Goal: Information Seeking & Learning: Learn about a topic

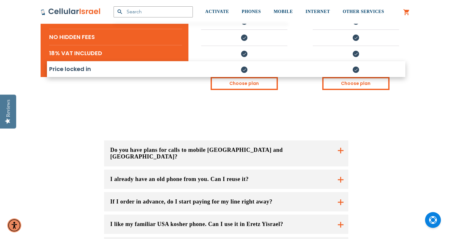
scroll to position [384, 0]
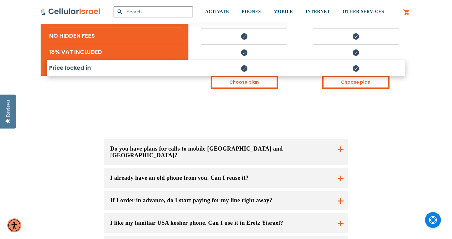
click at [338, 168] on button "I already have an old phone from you. Can I reuse it?" at bounding box center [226, 177] width 244 height 19
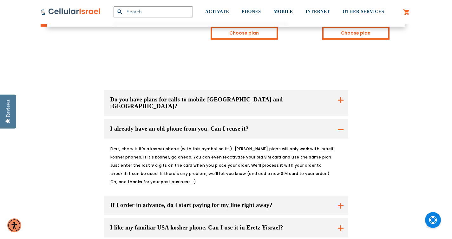
scroll to position [436, 0]
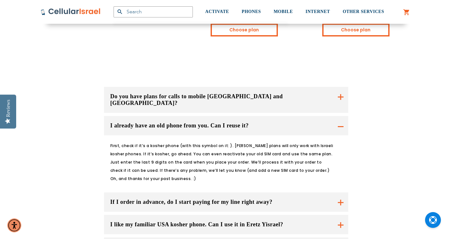
click at [229, 192] on button "If I order in advance, do I start paying for my line right away?" at bounding box center [226, 201] width 244 height 19
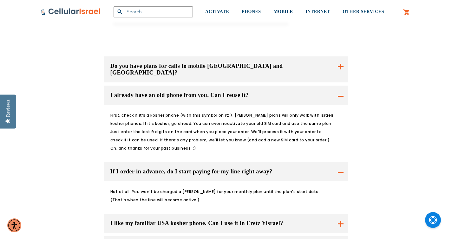
scroll to position [469, 0]
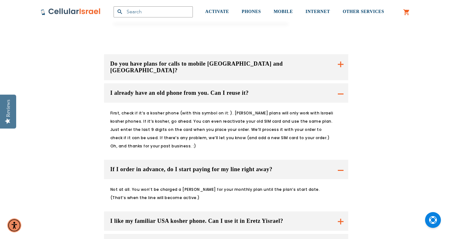
click at [214, 211] on button "I like my familiar USA kosher phone. Can I use it in Eretz Yisrael?" at bounding box center [226, 220] width 244 height 19
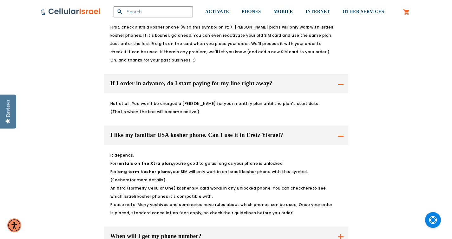
scroll to position [555, 0]
click at [206, 226] on button "When will I get my phone number?" at bounding box center [226, 235] width 244 height 19
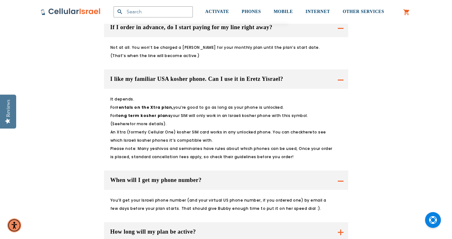
scroll to position [612, 0]
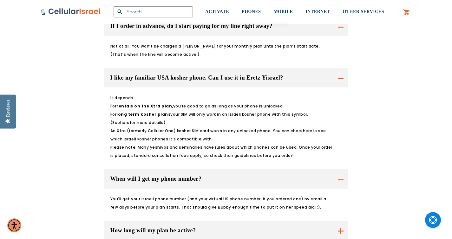
click at [199, 221] on button "How long will my plan be active?" at bounding box center [226, 230] width 244 height 19
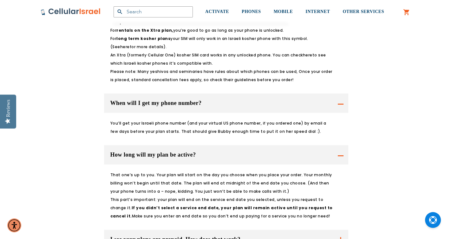
scroll to position [688, 0]
click at [194, 230] on button "I see your plans are prepaid. How does that work?" at bounding box center [226, 239] width 244 height 19
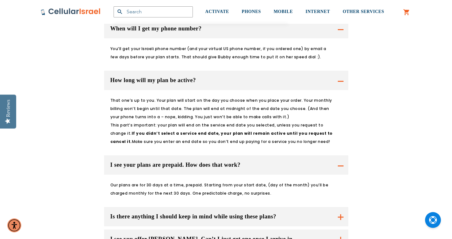
scroll to position [769, 0]
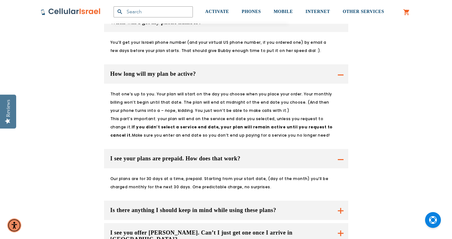
click at [189, 201] on button "Is there anything I should keep in mind while using these plans?" at bounding box center [226, 210] width 244 height 19
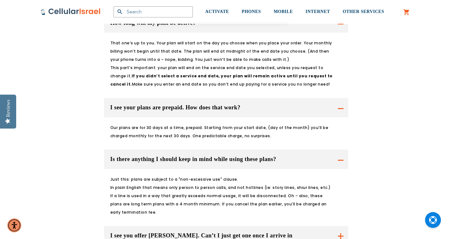
scroll to position [868, 0]
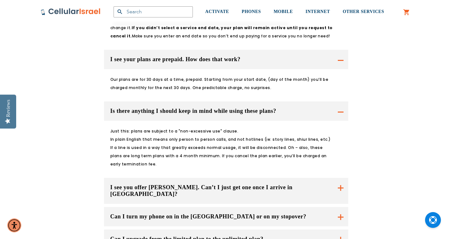
drag, startPoint x: 178, startPoint y: 143, endPoint x: 180, endPoint y: 158, distance: 15.4
click at [182, 178] on button "Can I turn my phone on in the [GEOGRAPHIC_DATA] or on my stopover?" at bounding box center [226, 191] width 244 height 26
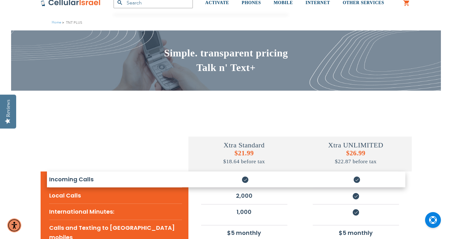
scroll to position [0, 0]
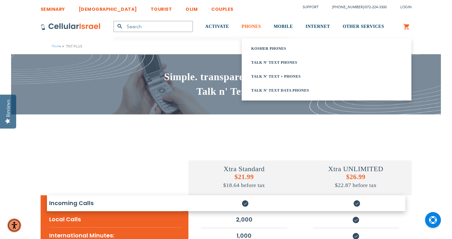
click at [251, 29] on span "PHONES" at bounding box center [251, 26] width 19 height 5
